Goal: Find specific page/section: Find specific page/section

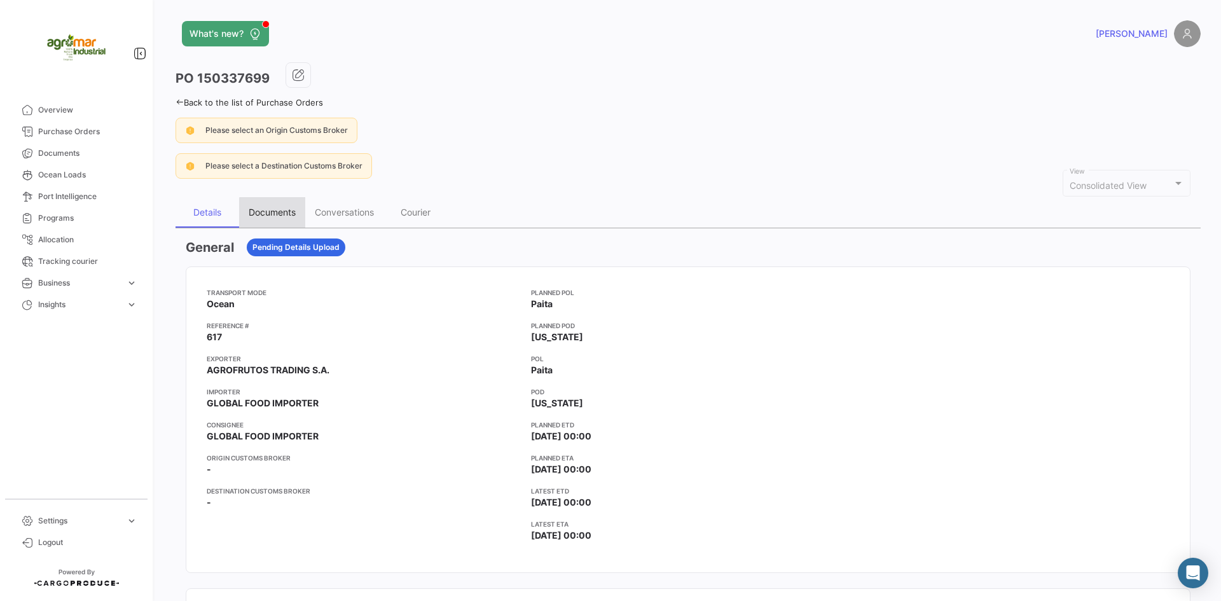
click at [280, 214] on div "Documents" at bounding box center [272, 212] width 47 height 11
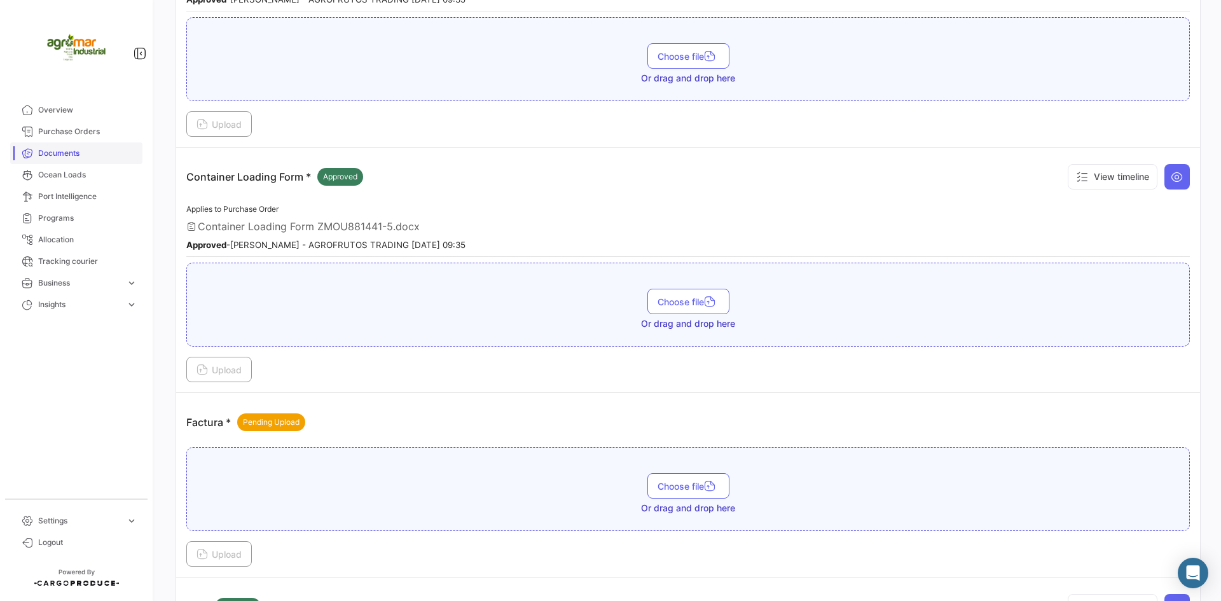
scroll to position [1272, 0]
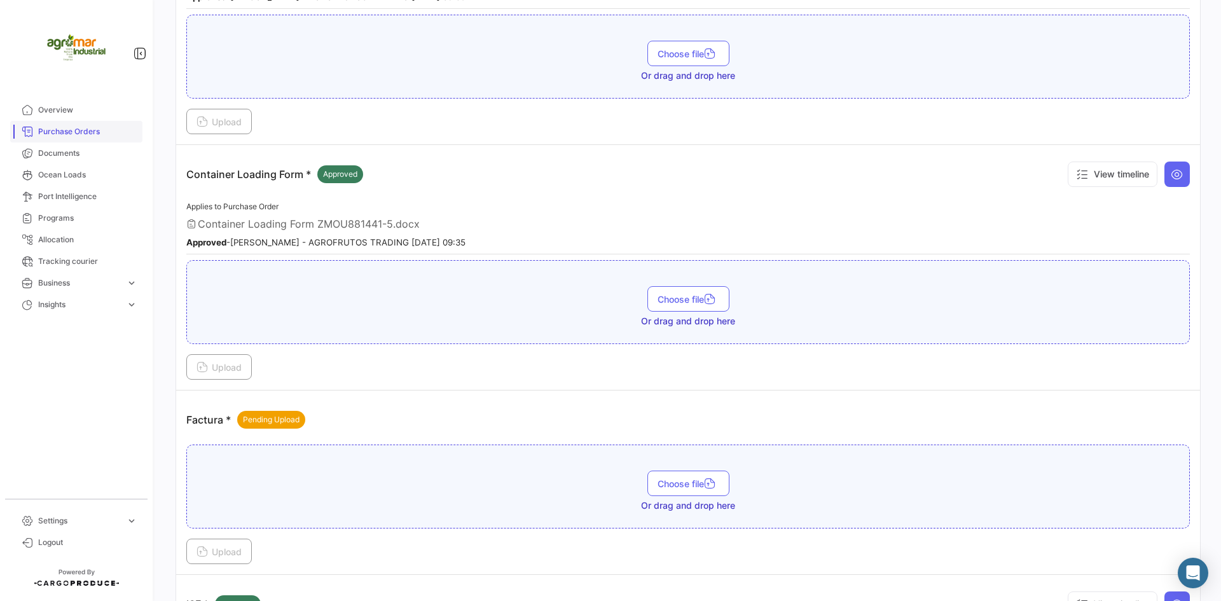
click at [71, 136] on span "Purchase Orders" at bounding box center [87, 131] width 99 height 11
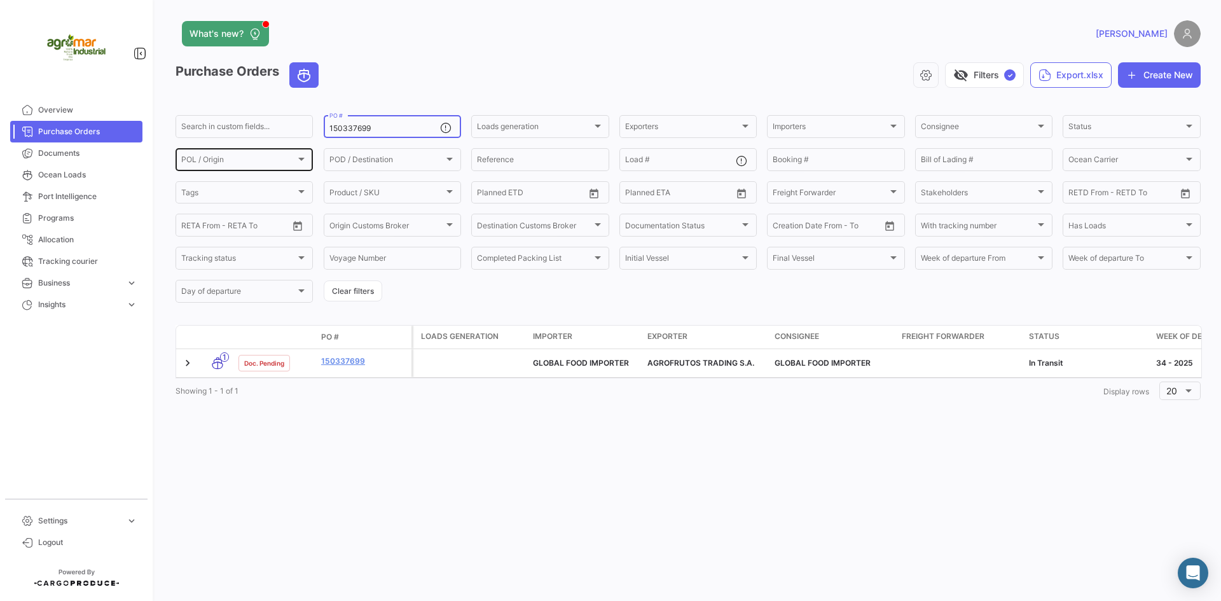
drag, startPoint x: 404, startPoint y: 128, endPoint x: 237, endPoint y: 150, distance: 168.7
click at [0, 0] on div "Search in custom fields... 150337699 PO # Loads generation Loads generation Exp…" at bounding box center [0, 0] width 0 height 0
paste input "1-0285"
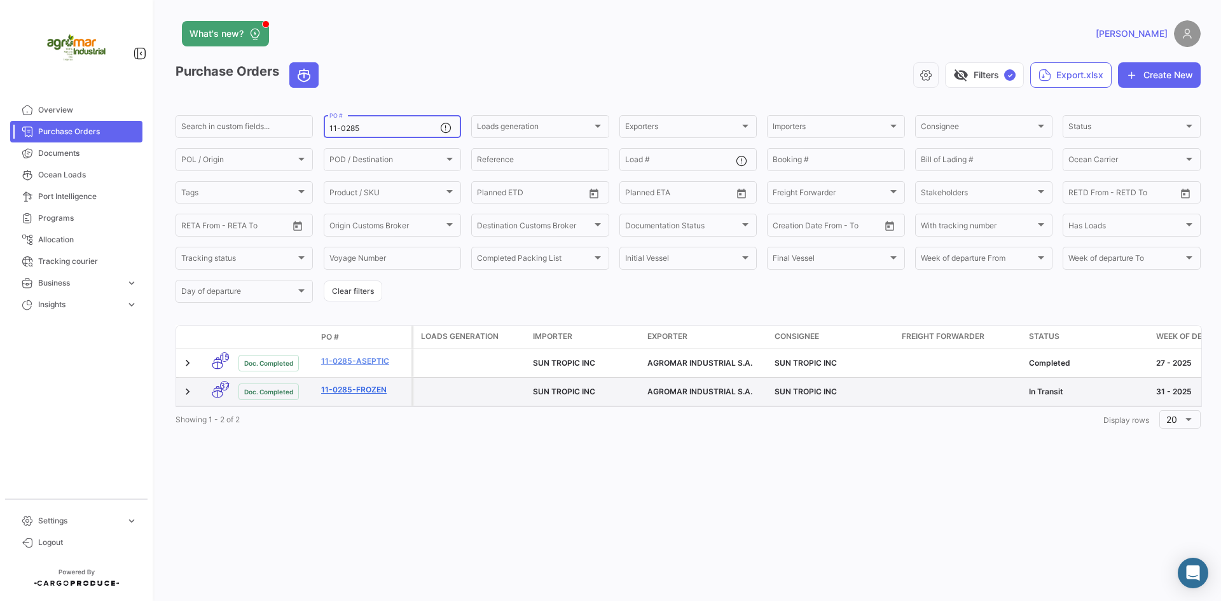
type input "11-0285"
click at [357, 384] on link "11-0285-FROZEN" at bounding box center [363, 389] width 85 height 11
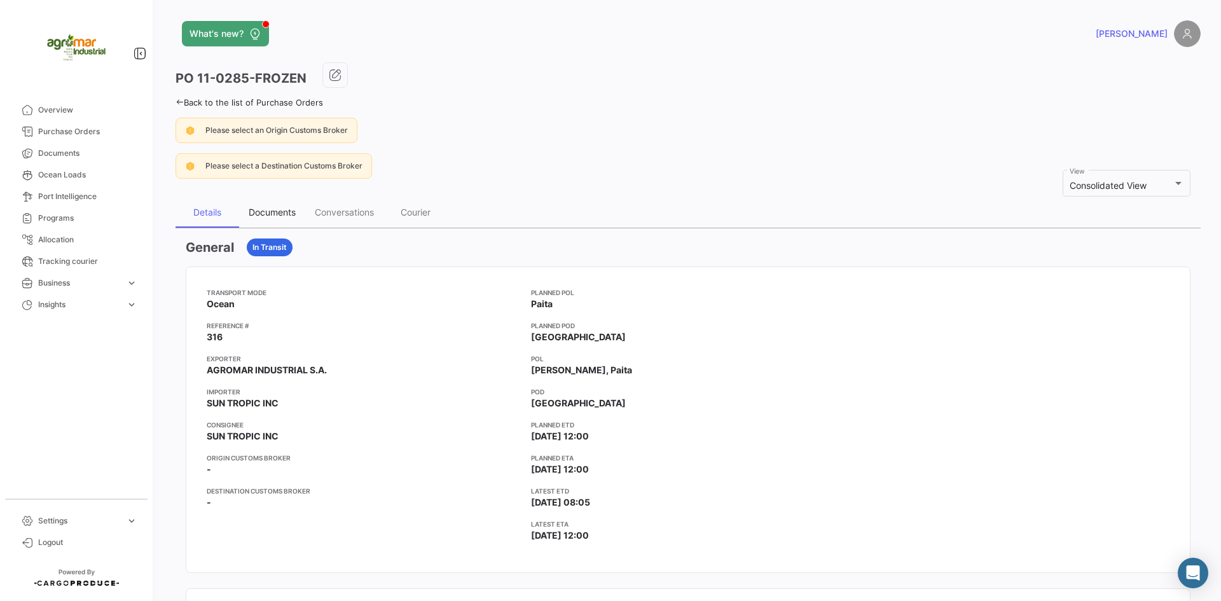
click at [277, 209] on div "Documents" at bounding box center [272, 212] width 47 height 11
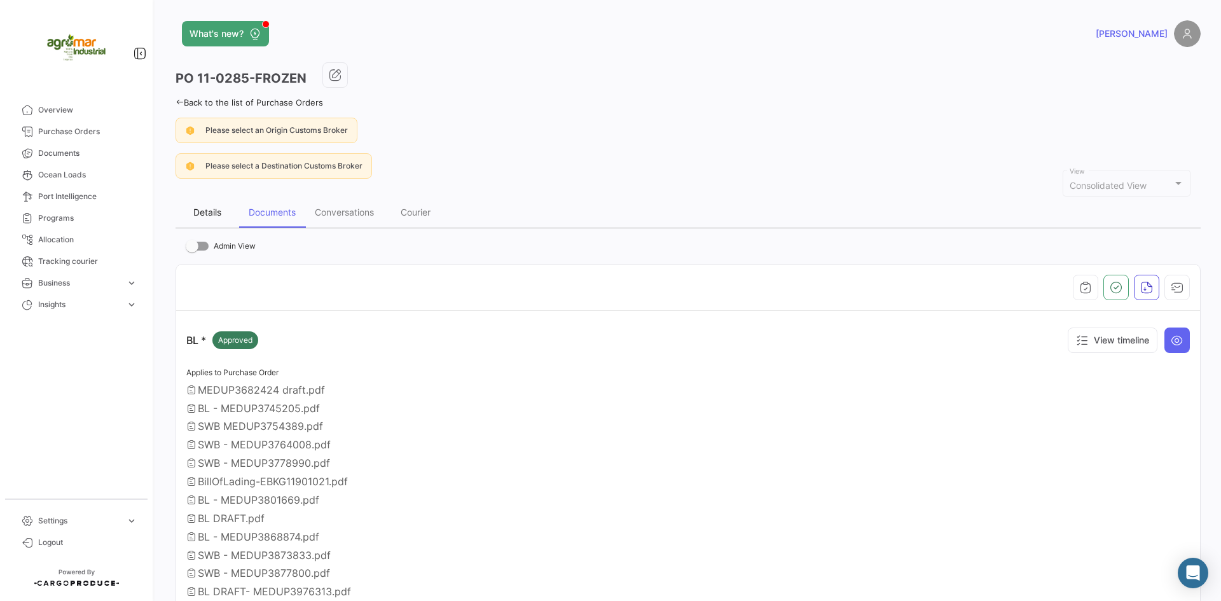
click at [208, 203] on div "Details" at bounding box center [208, 212] width 64 height 31
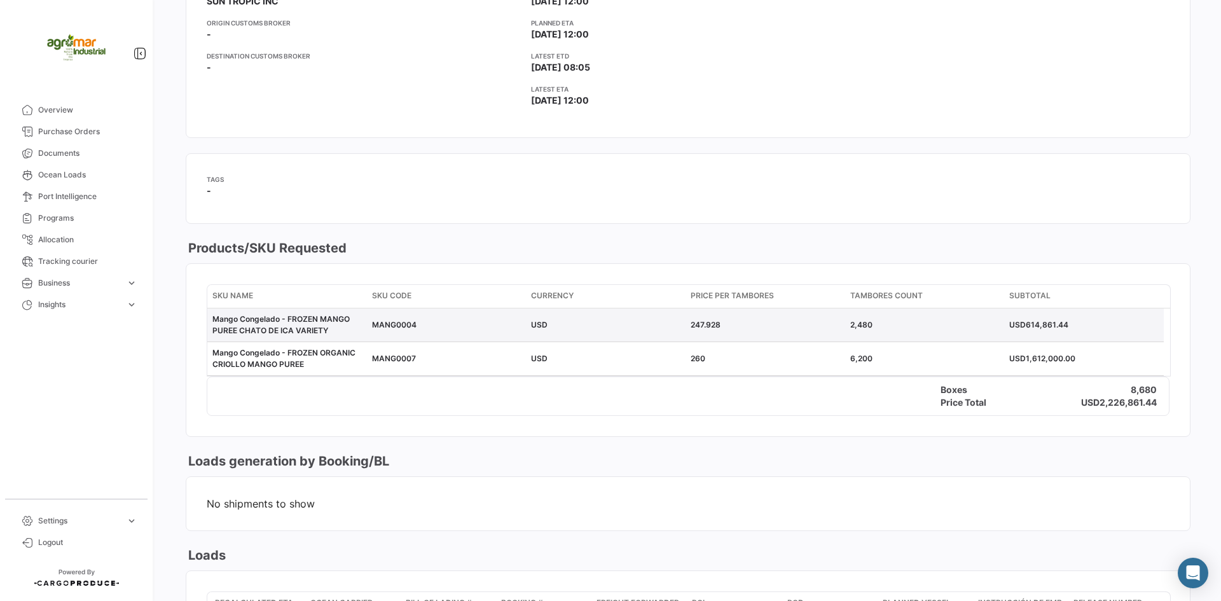
scroll to position [249, 0]
